Goal: Information Seeking & Learning: Learn about a topic

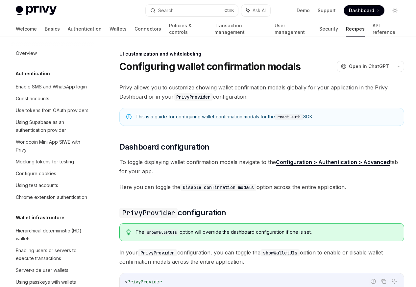
scroll to position [288, 0]
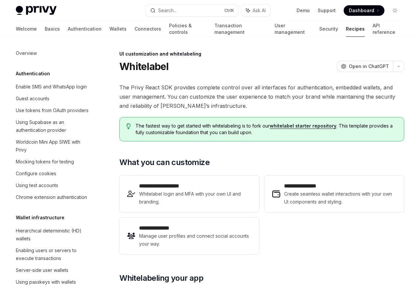
scroll to position [304, 0]
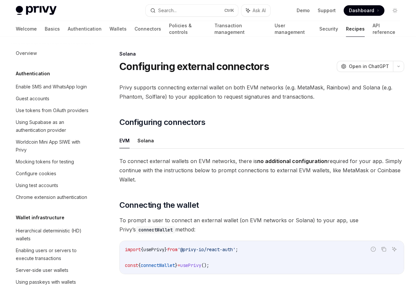
scroll to position [1054, 0]
